Goal: Browse casually

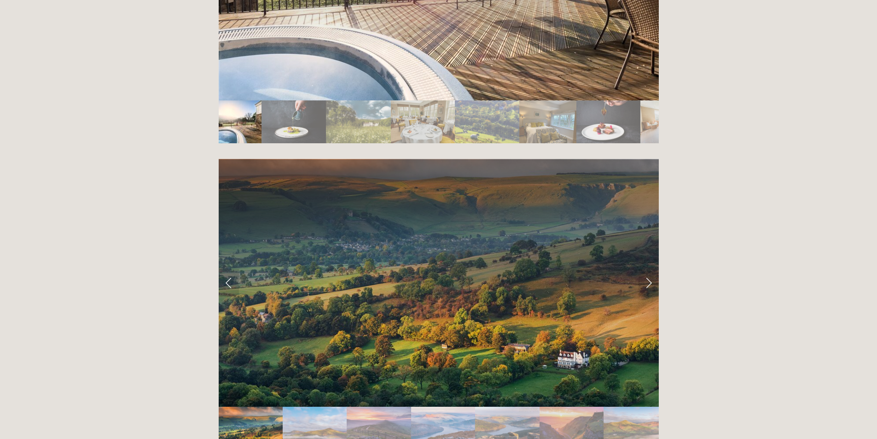
scroll to position [1816, 0]
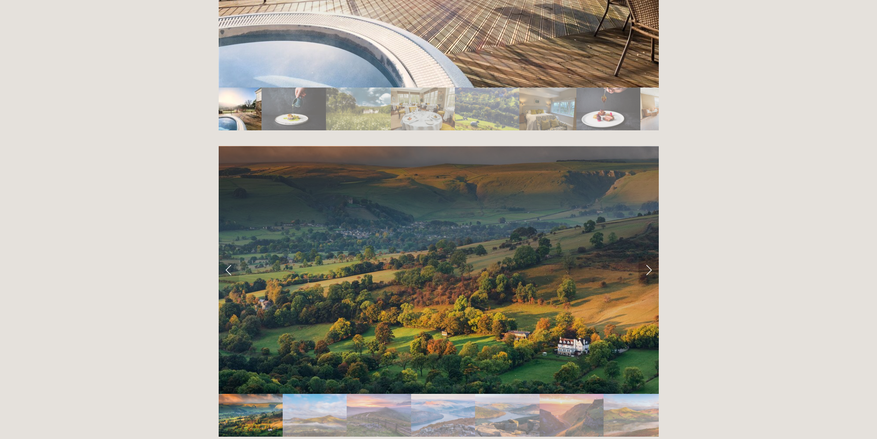
click at [641, 256] on link "Next Slide" at bounding box center [649, 270] width 20 height 28
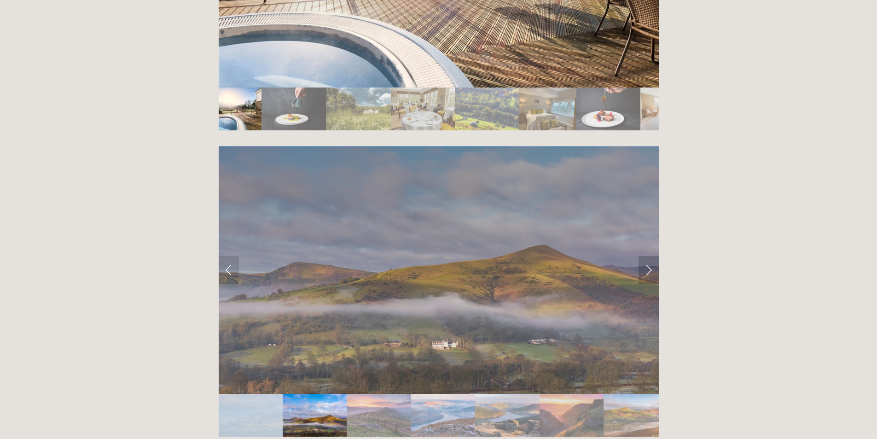
click at [641, 256] on link "Next Slide" at bounding box center [649, 270] width 20 height 28
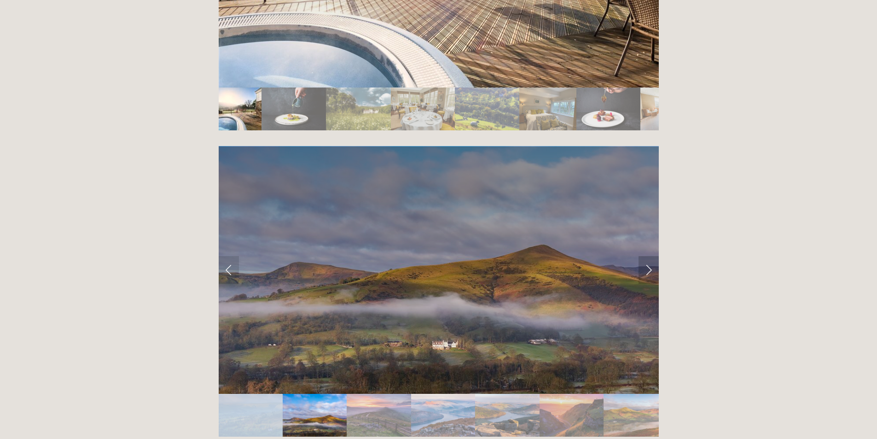
click at [641, 256] on link "Next Slide" at bounding box center [649, 270] width 20 height 28
click at [645, 256] on link "Next Slide" at bounding box center [649, 270] width 20 height 28
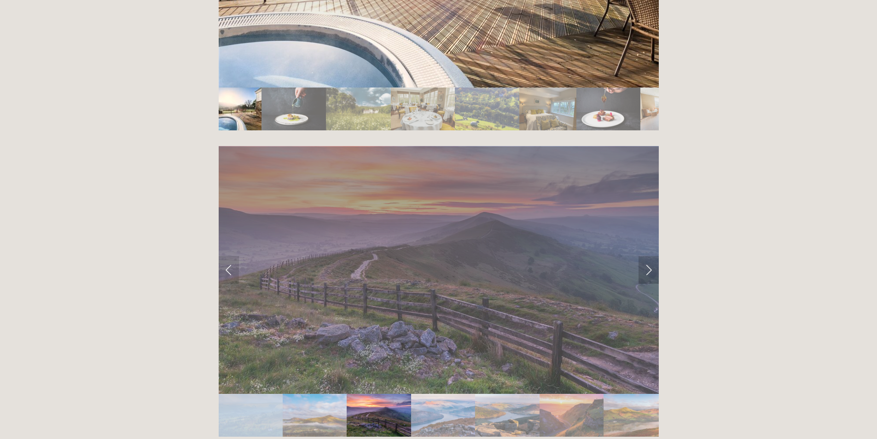
click at [645, 256] on link "Next Slide" at bounding box center [649, 270] width 20 height 28
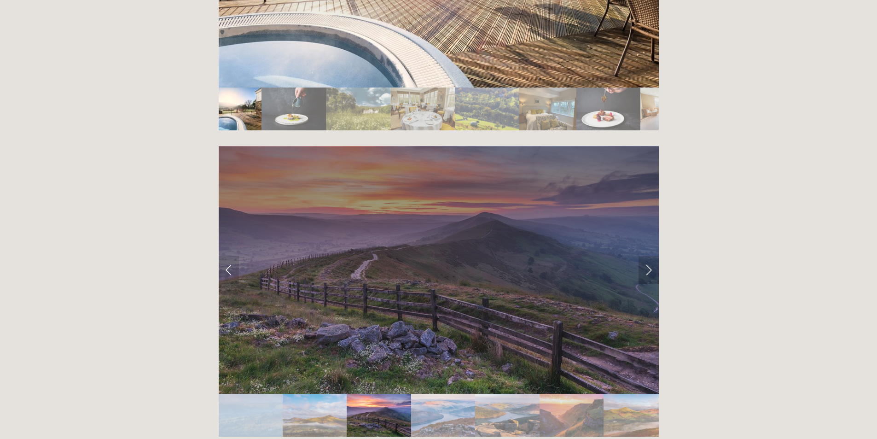
click at [645, 256] on link "Next Slide" at bounding box center [649, 270] width 20 height 28
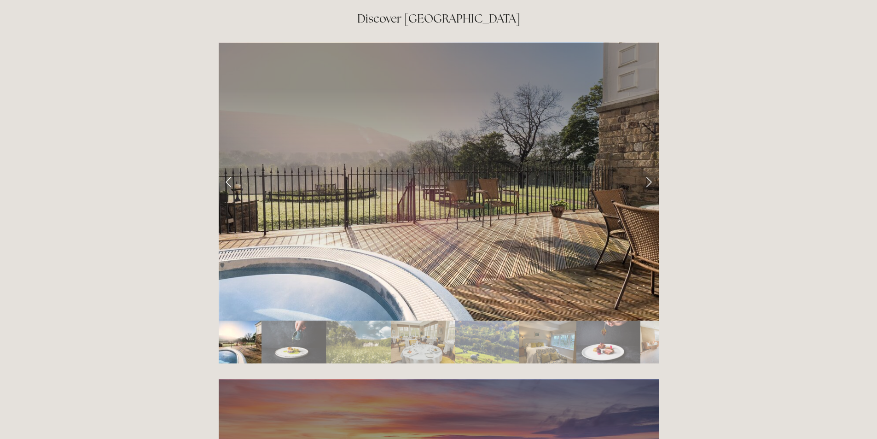
scroll to position [1540, 0]
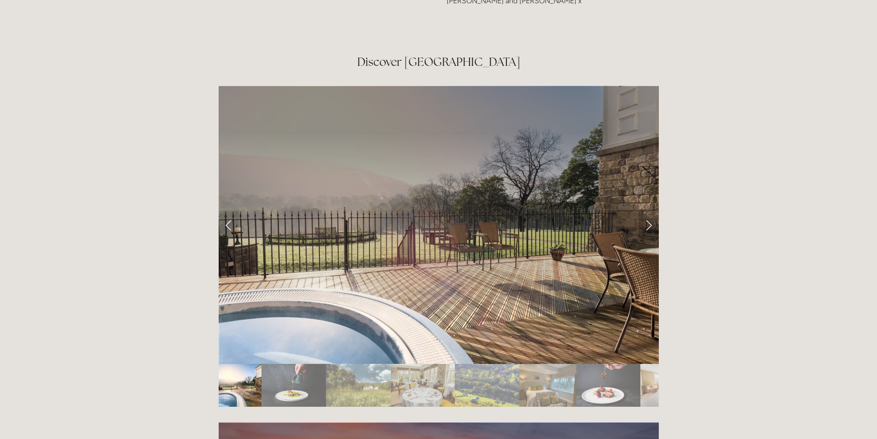
click at [645, 211] on link "Next Slide" at bounding box center [649, 225] width 20 height 28
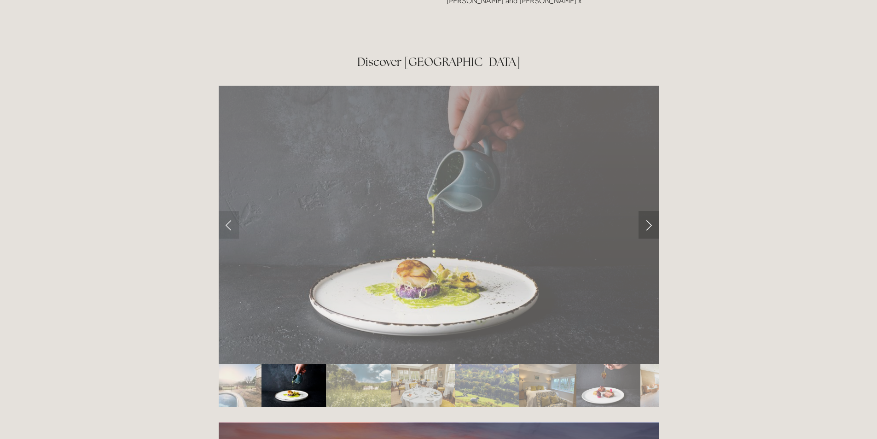
click at [645, 211] on link "Next Slide" at bounding box center [649, 225] width 20 height 28
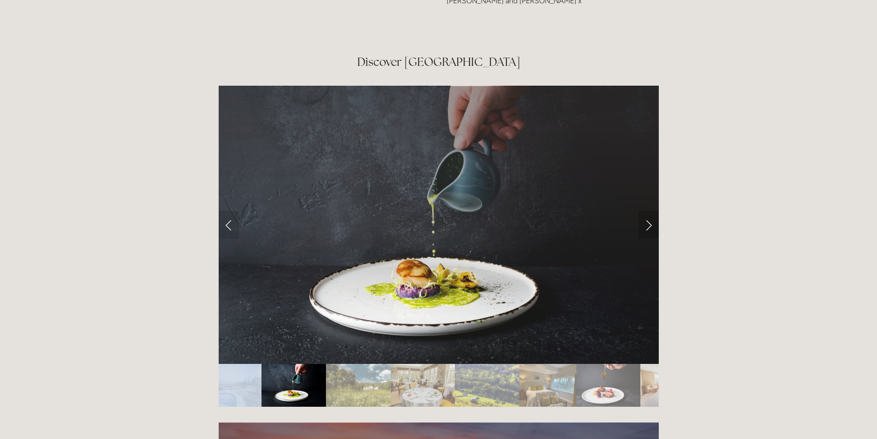
click at [645, 211] on link "Next Slide" at bounding box center [649, 225] width 20 height 28
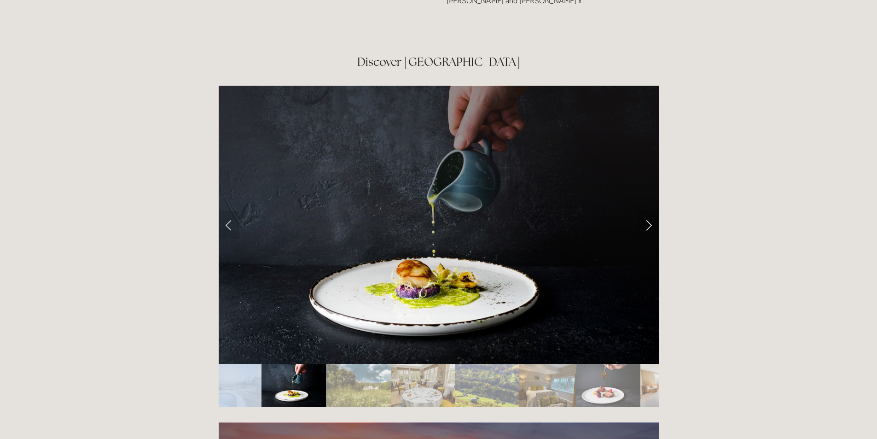
click at [647, 211] on link "Next Slide" at bounding box center [649, 225] width 20 height 28
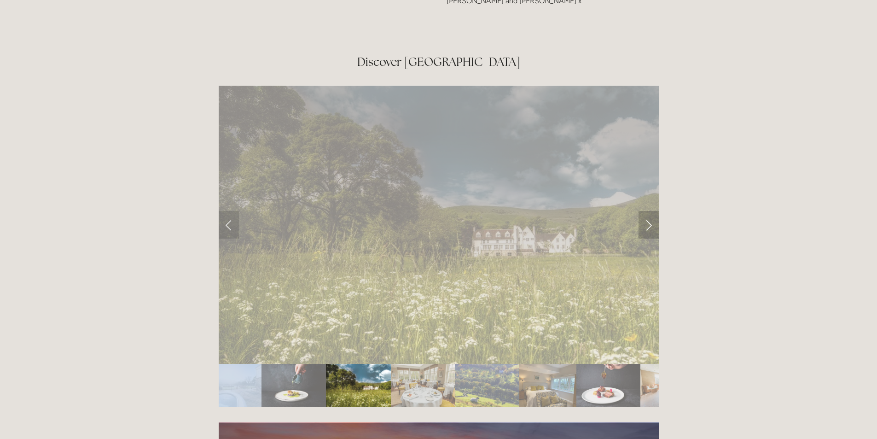
click at [647, 211] on link "Next Slide" at bounding box center [649, 225] width 20 height 28
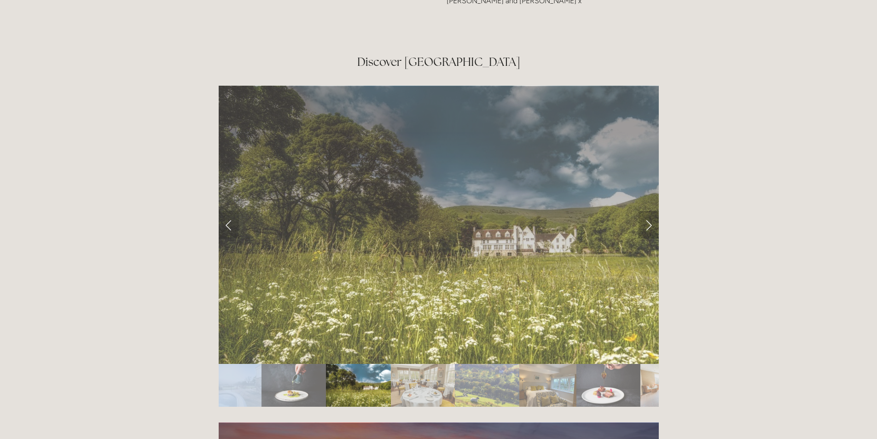
click at [647, 211] on link "Next Slide" at bounding box center [649, 225] width 20 height 28
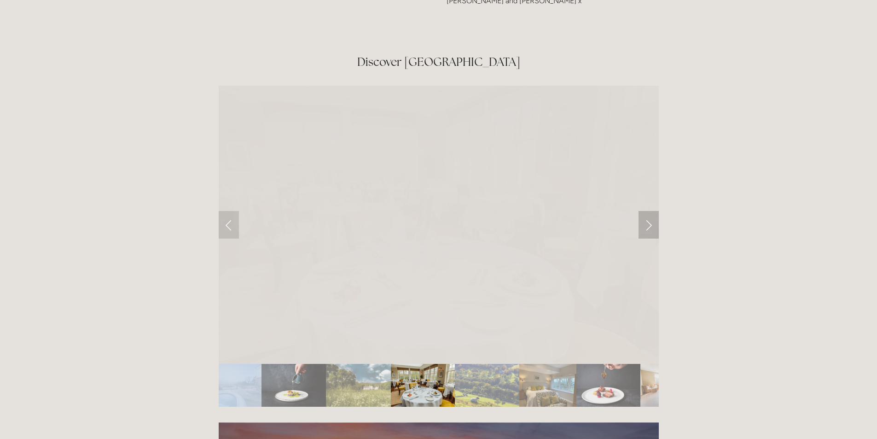
click at [647, 211] on link "Next Slide" at bounding box center [649, 225] width 20 height 28
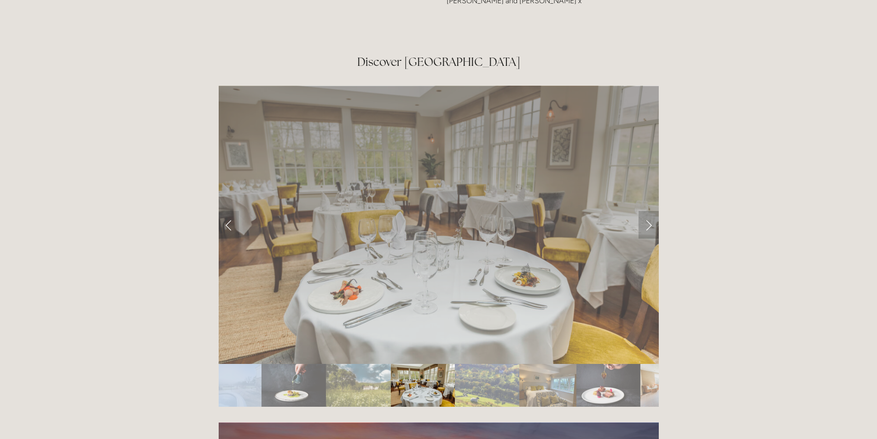
click at [647, 211] on link "Next Slide" at bounding box center [649, 225] width 20 height 28
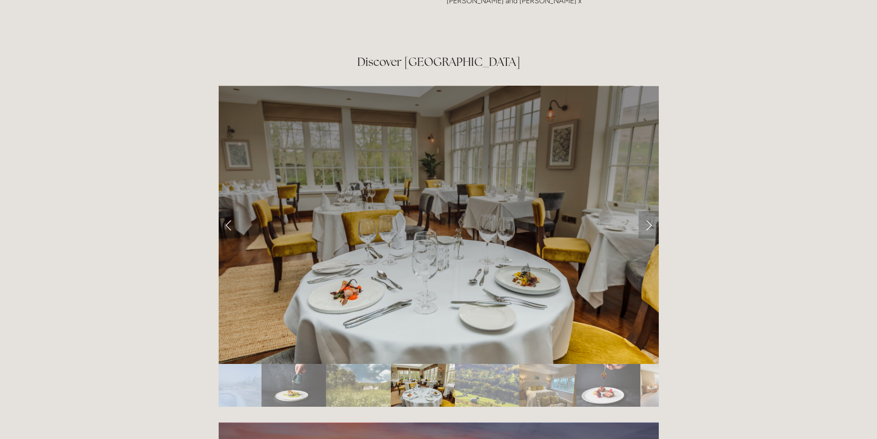
click at [647, 211] on link "Next Slide" at bounding box center [649, 225] width 20 height 28
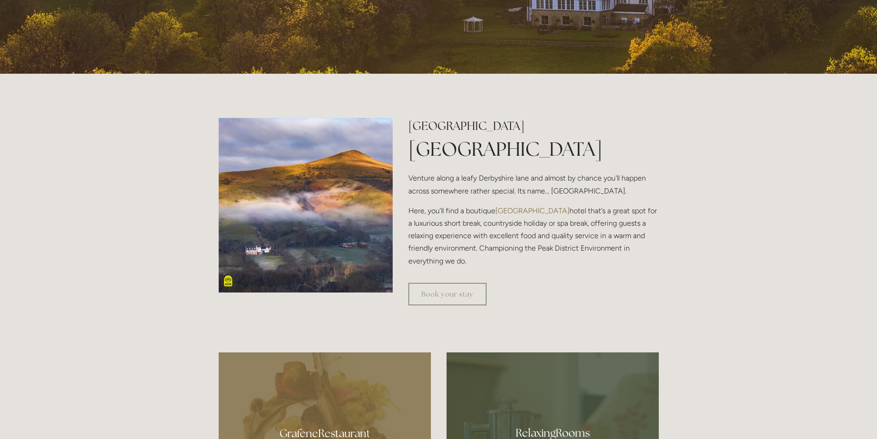
scroll to position [250, 0]
